Goal: Transaction & Acquisition: Purchase product/service

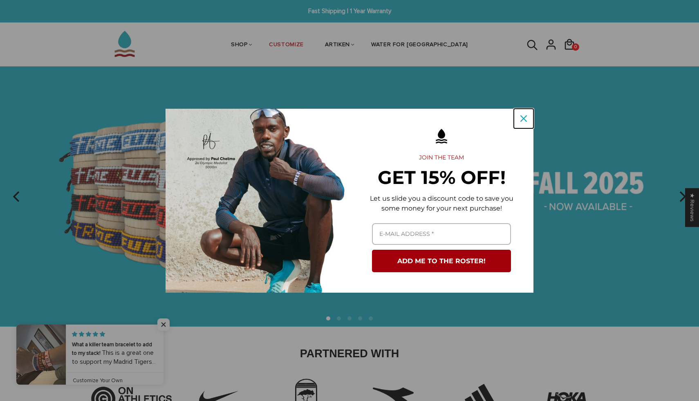
click at [525, 118] on icon "close icon" at bounding box center [523, 118] width 7 height 7
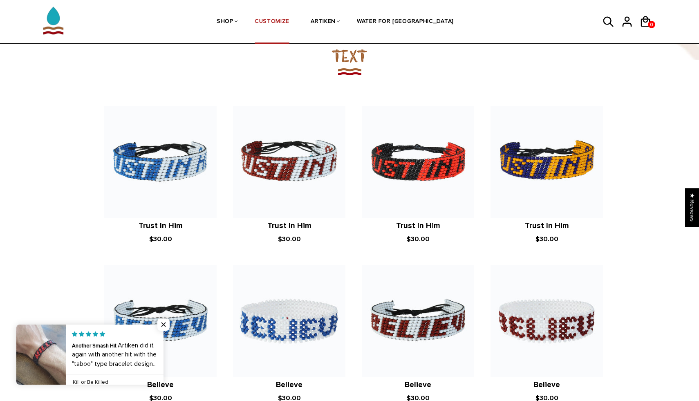
scroll to position [475, 0]
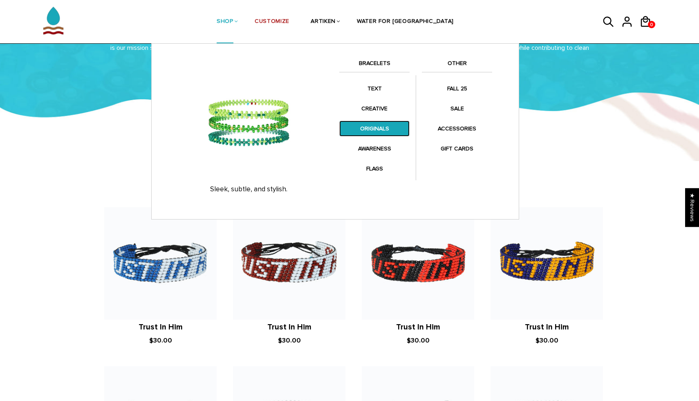
click at [381, 125] on link "ORIGINALS" at bounding box center [374, 129] width 70 height 16
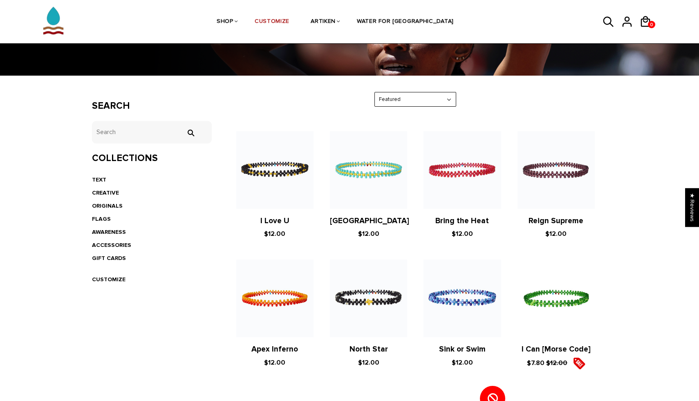
scroll to position [83, 0]
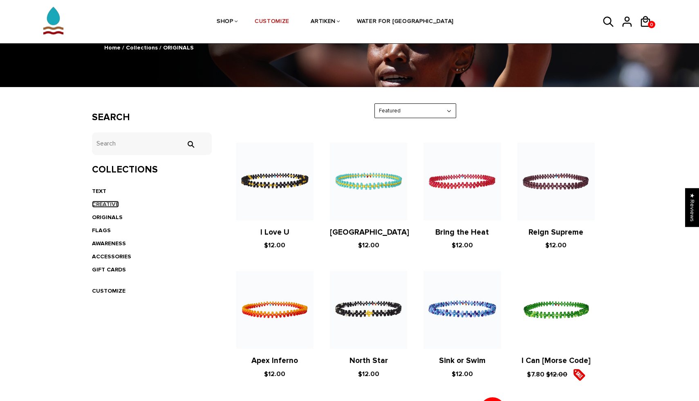
click at [114, 203] on link "CREATIVE" at bounding box center [105, 204] width 27 height 7
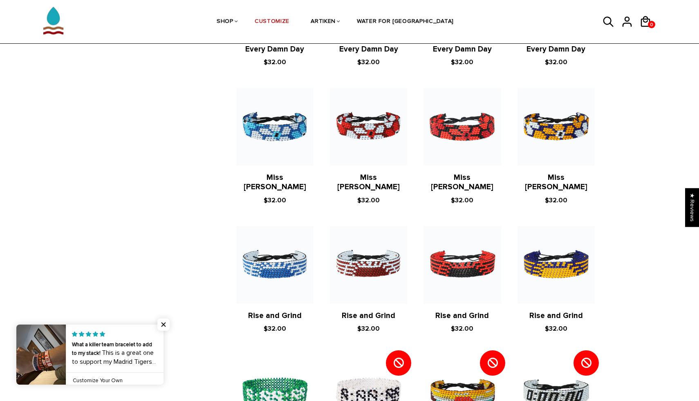
scroll to position [644, 0]
